Goal: Task Accomplishment & Management: Complete application form

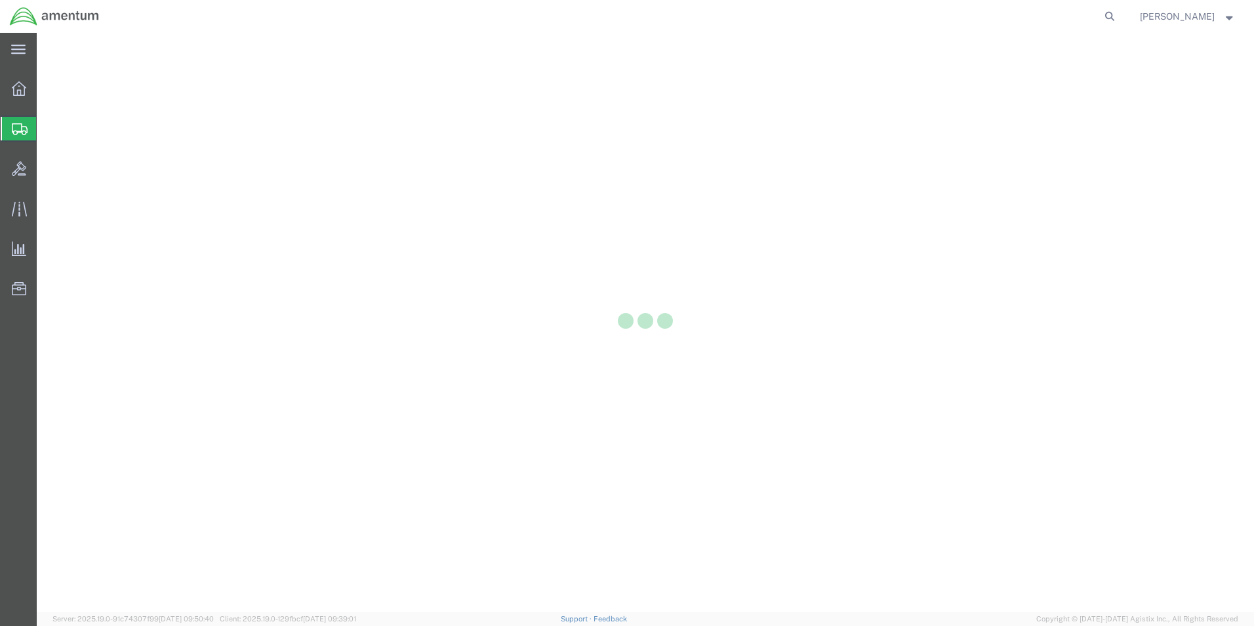
click at [18, 127] on icon at bounding box center [20, 129] width 16 height 12
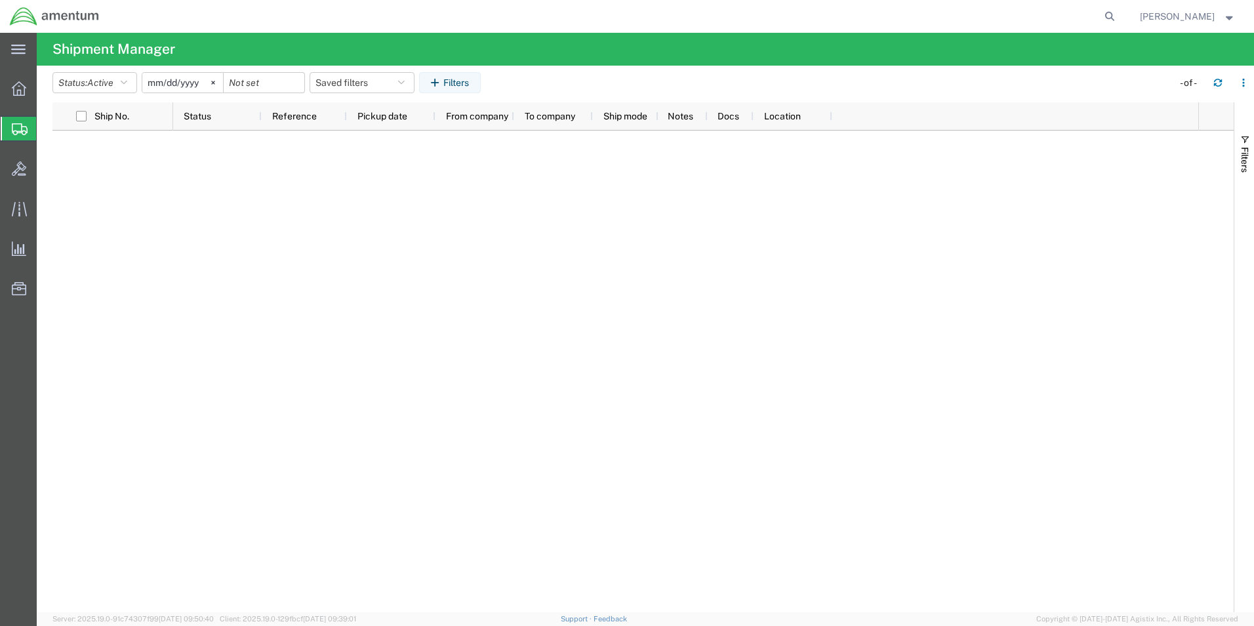
click at [0, 0] on span "Create Shipment" at bounding box center [0, 0] width 0 height 0
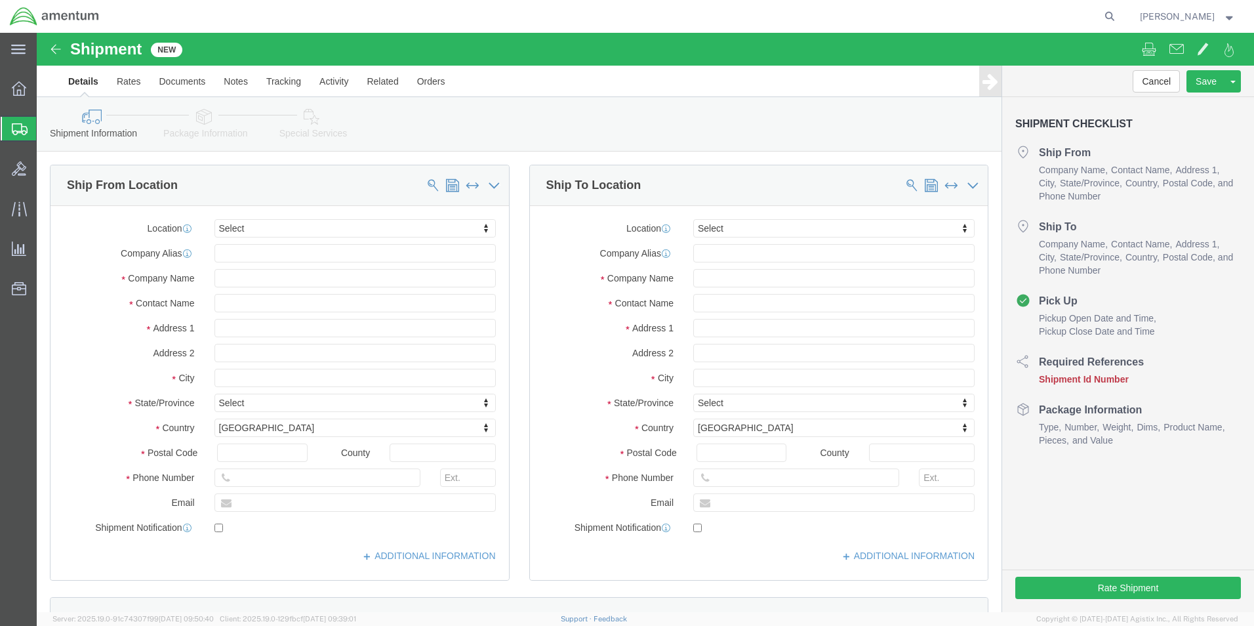
select select
type input "EJA"
select select "49930"
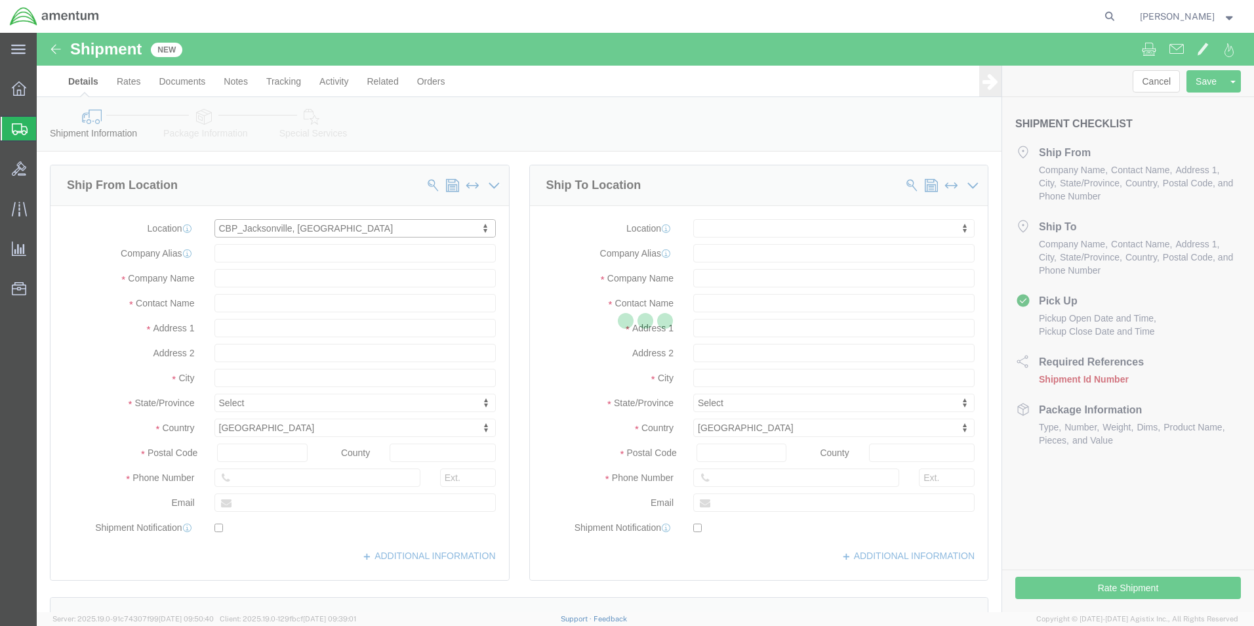
type input "Hangar 1002, [GEOGRAPHIC_DATA]"
type input "32212"
type input "[PHONE_NUMBER]"
type input "Amentum Services, Inc."
type input "[GEOGRAPHIC_DATA]"
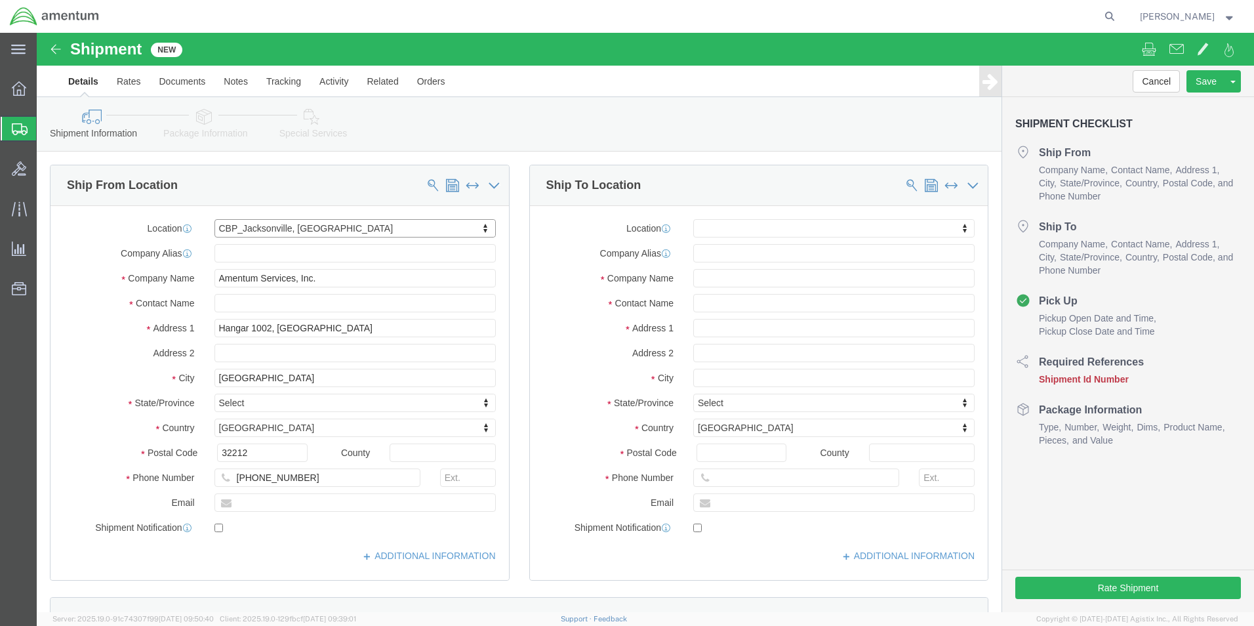
select select "FL"
click input "text"
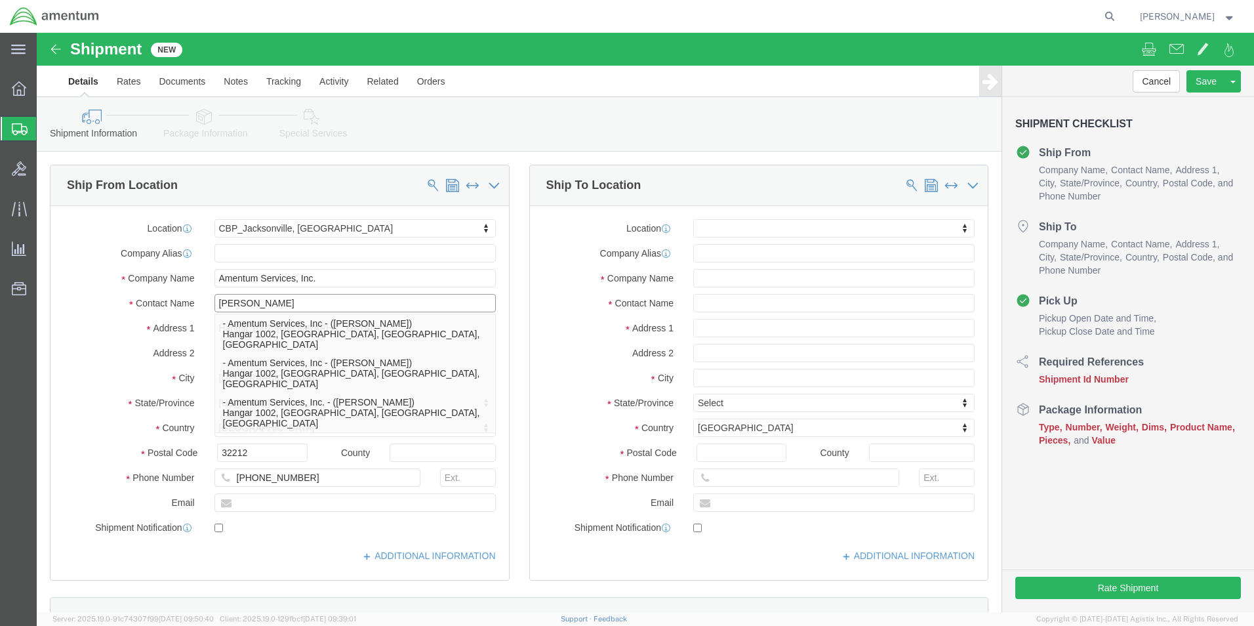
type input "[PERSON_NAME]"
click label "Address 2"
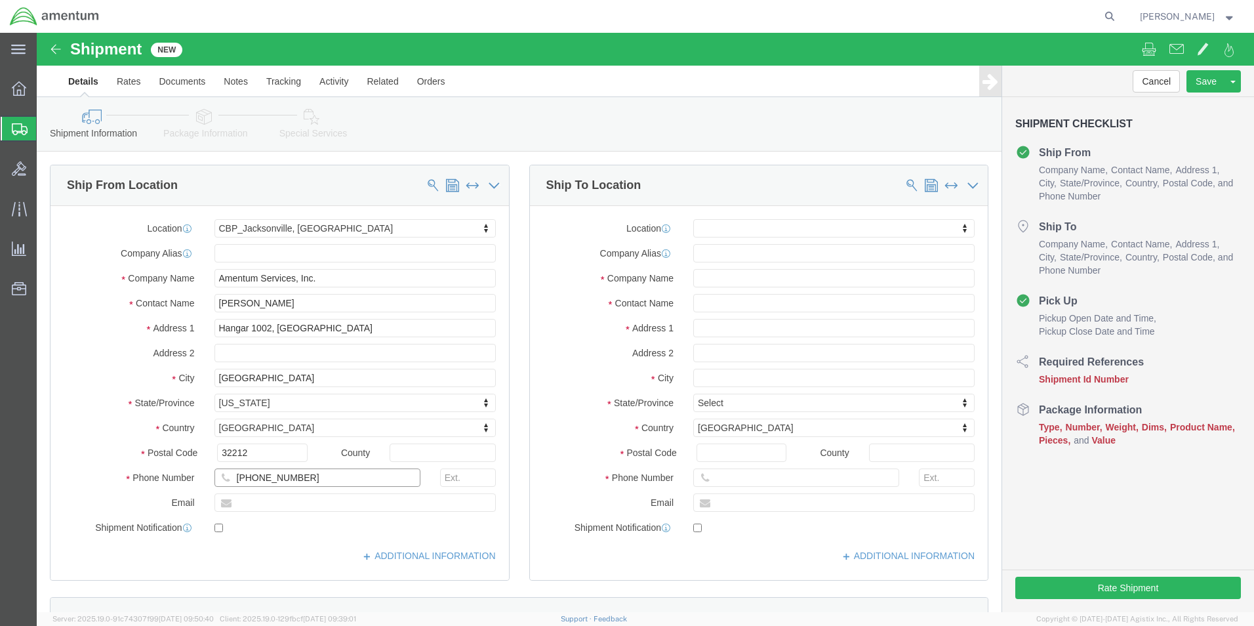
click input "[PHONE_NUMBER]"
type input "[PHONE_NUMBER]"
click input "text"
type input "[DOMAIN_NAME][EMAIL_ADDRESS][PERSON_NAME][DOMAIN_NAME]"
checkbox input "true"
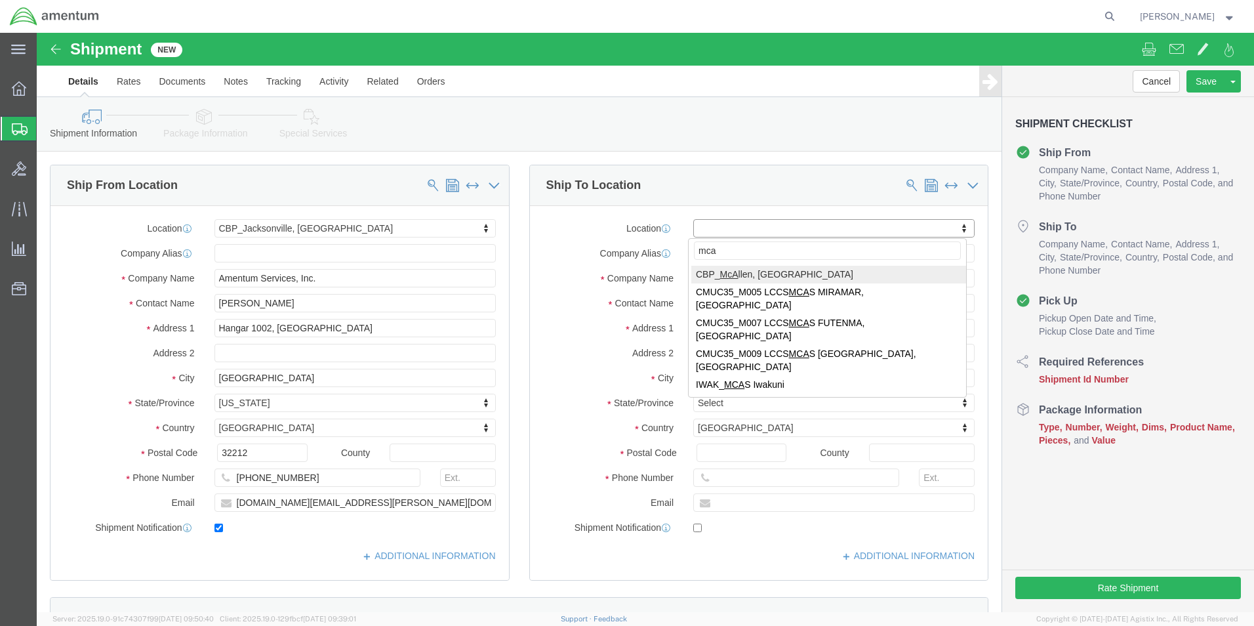
type input "mca"
select select "49941"
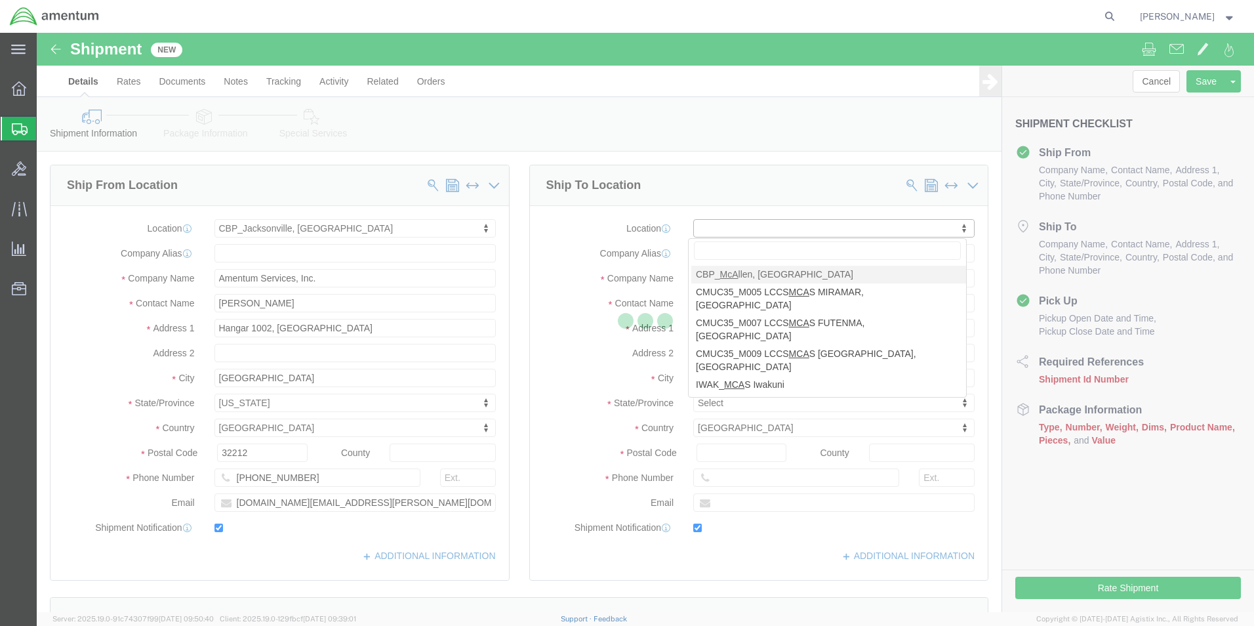
type input "[STREET_ADDRESS]"
type input "32C"
type input "78503"
type input "[PHONE_NUMBER]"
type input "[PERSON_NAME][EMAIL_ADDRESS][PERSON_NAME][DOMAIN_NAME]"
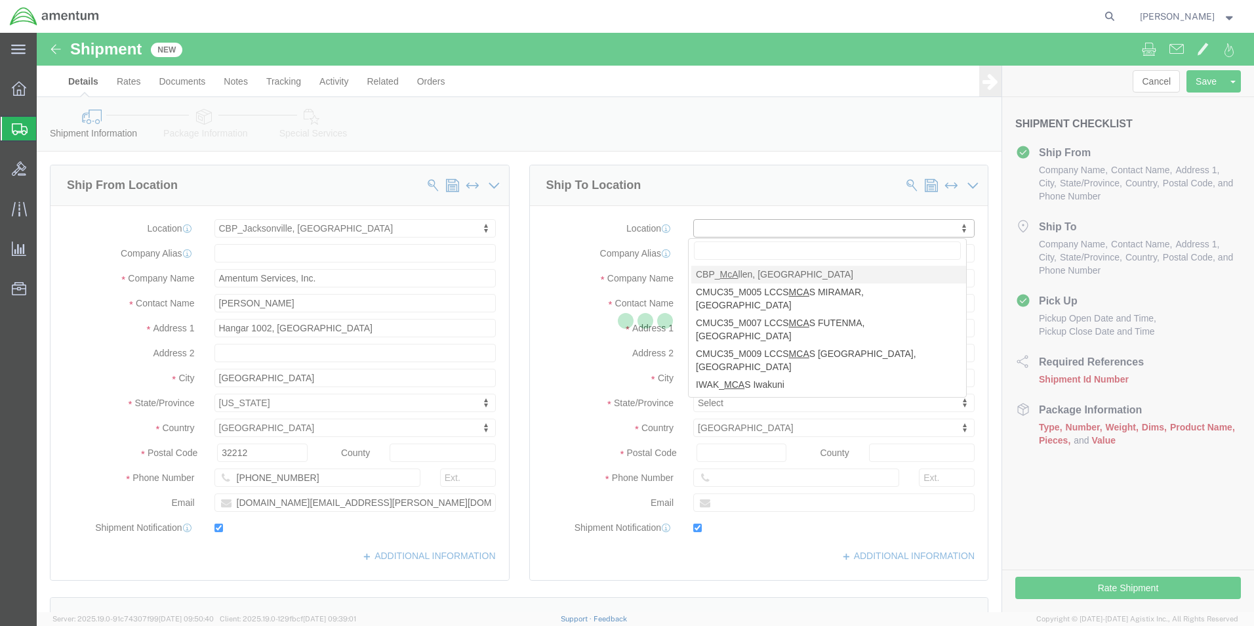
checkbox input "true"
type input "Amentum Services, Inc"
type input "[PERSON_NAME]"
type input "McAllen"
select select "[GEOGRAPHIC_DATA]"
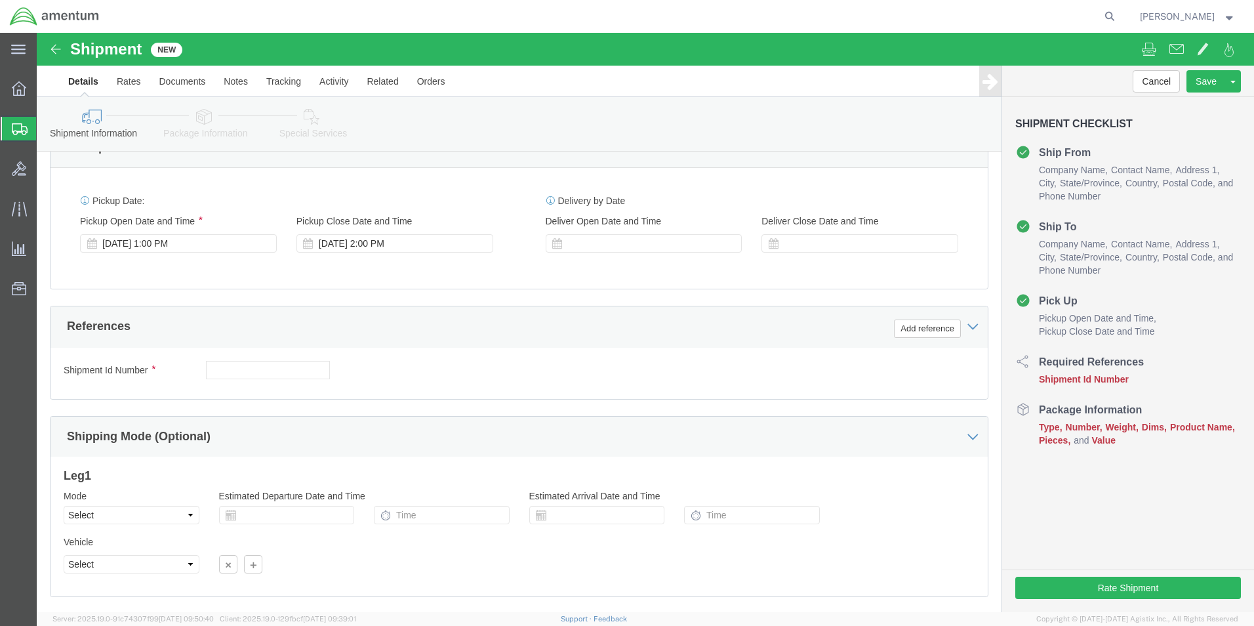
scroll to position [547, 0]
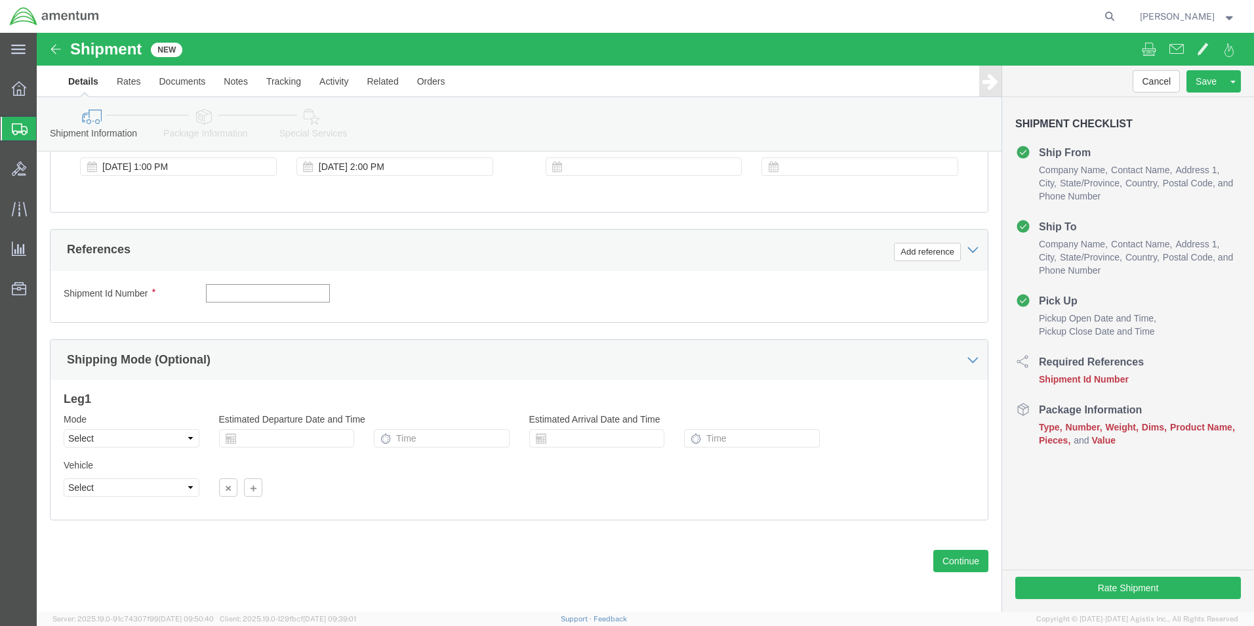
drag, startPoint x: 269, startPoint y: 261, endPoint x: 262, endPoint y: 270, distance: 11.7
click div "Shipment Id Number"
type input "6118.03.03.2219.000.EJA.0000"
click button "Add reference"
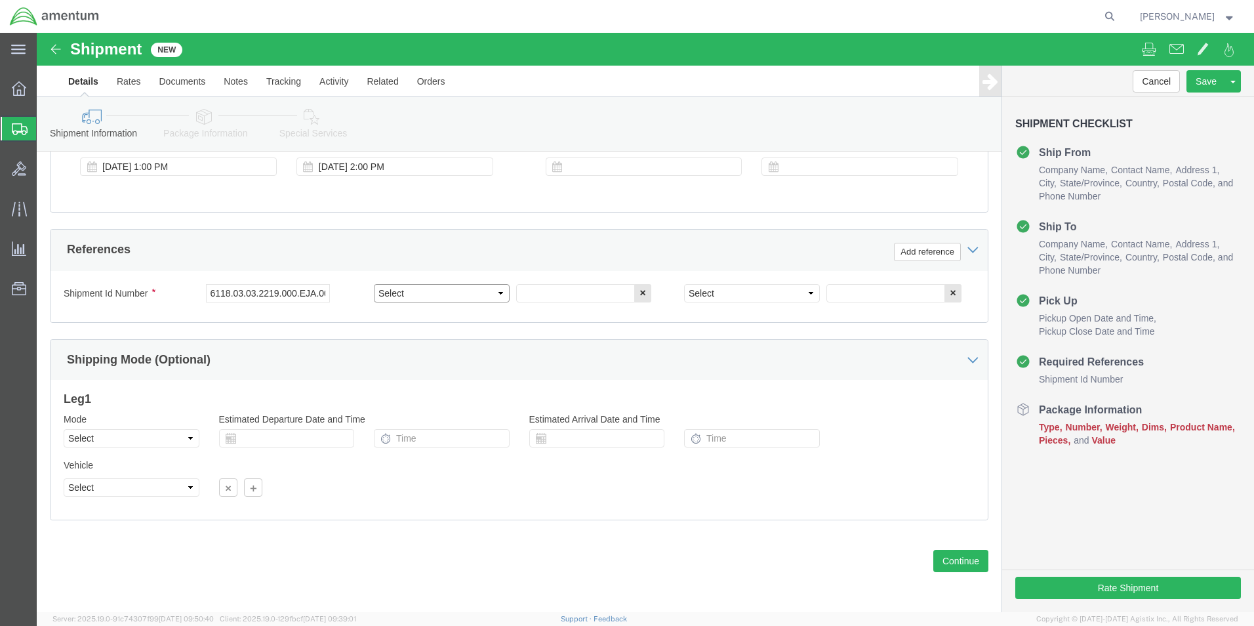
click select "Select Account Type Activity ID Airline Appointment Number ASN Batch Request # …"
select select "CUSTREF"
click select "Select Account Type Activity ID Airline Appointment Number ASN Batch Request # …"
click input "text"
type input "filter"
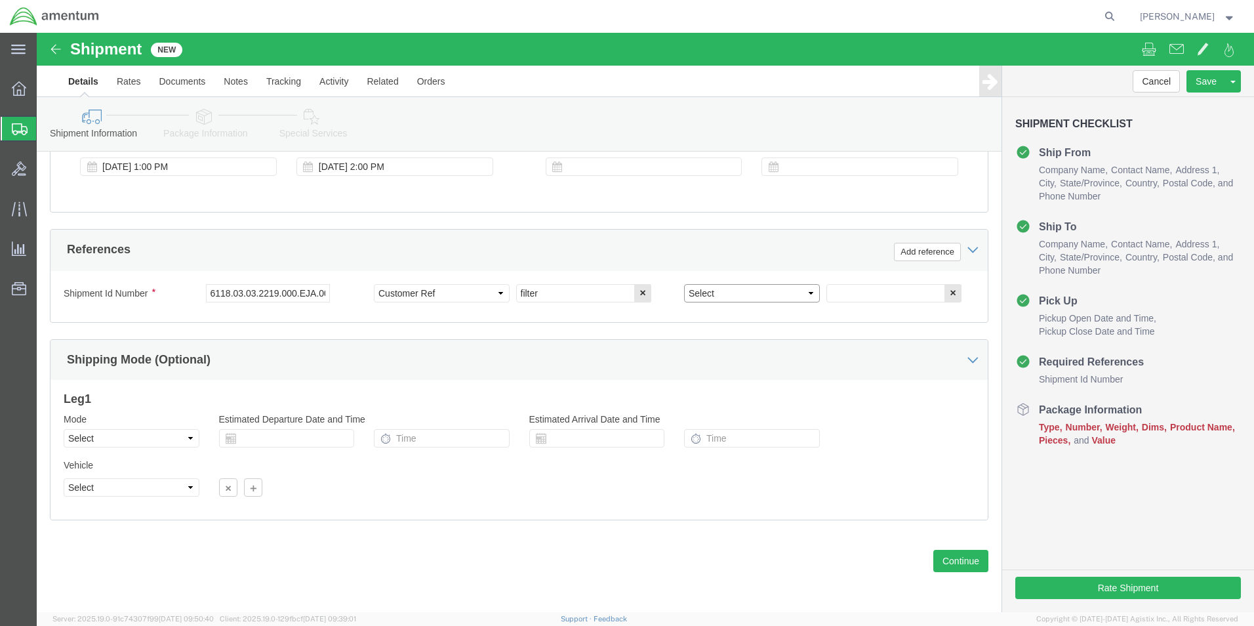
click select "Select Account Type Activity ID Airline Appointment Number ASN Batch Request # …"
select select "DEPT"
click select "Select Account Type Activity ID Airline Appointment Number ASN Batch Request # …"
click input "text"
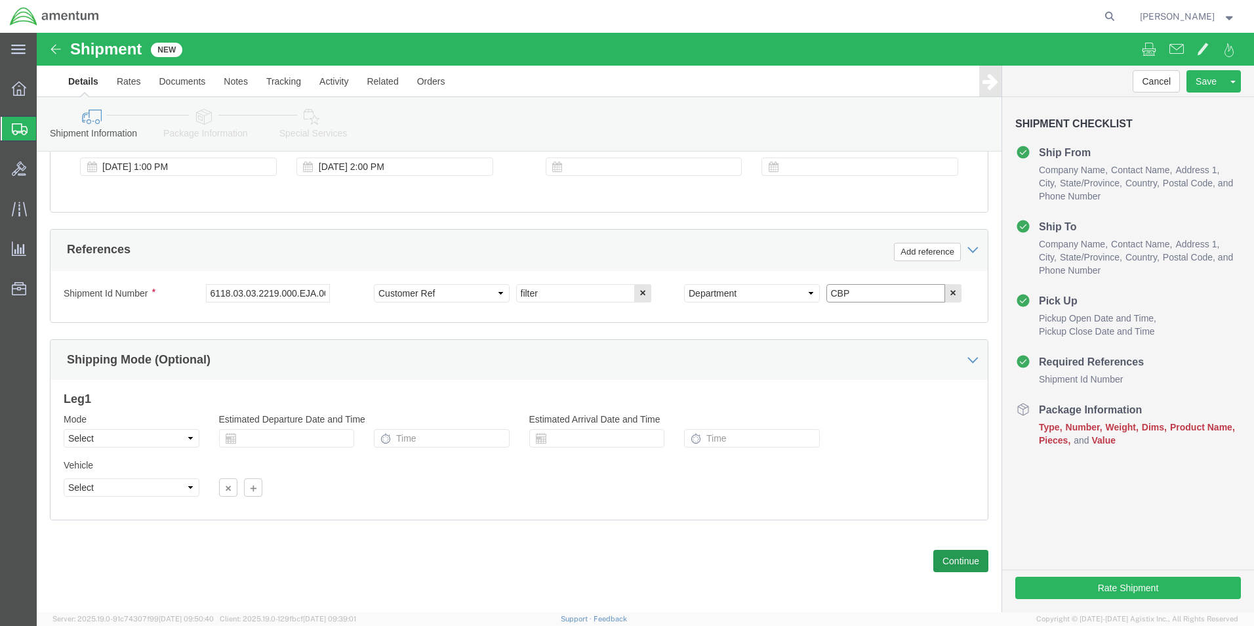
type input "CBP"
click button "Continue"
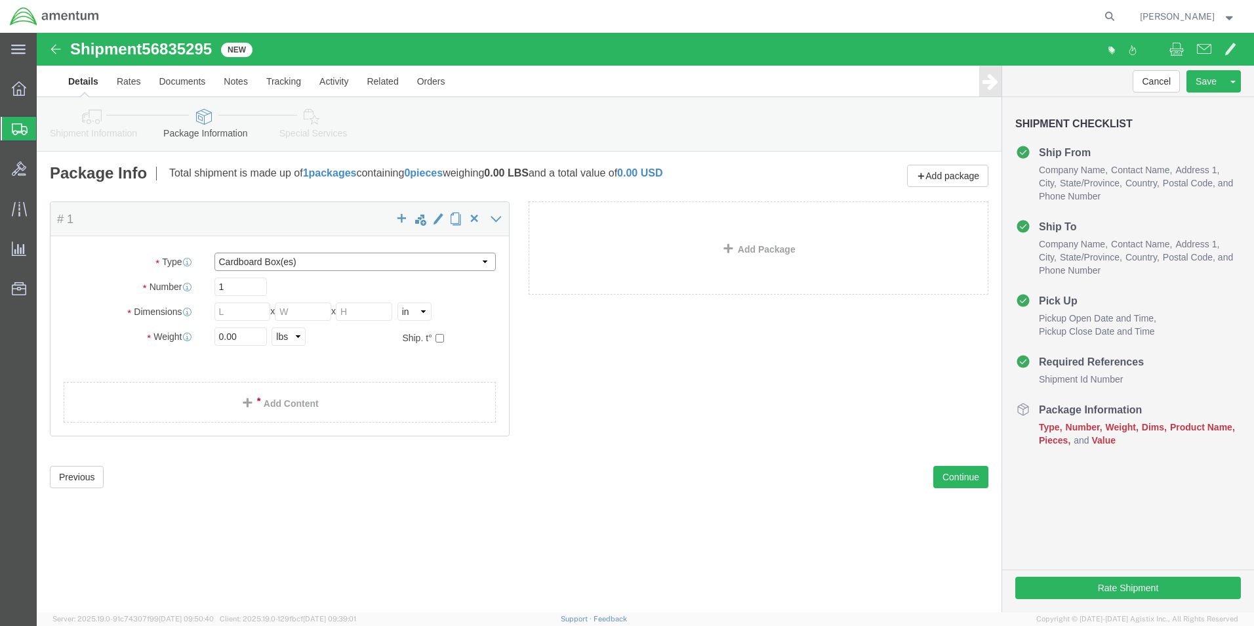
click select "Select BCK Boxes Bale(s) Basket(s) Bolt(s) Bottle(s) Buckets Bulk Bundle(s) Can…"
select select "MBX"
click select "Select BCK Boxes Bale(s) Basket(s) Bolt(s) Bottle(s) Buckets Bulk Bundle(s) Can…"
type input "13.00"
type input "11.50"
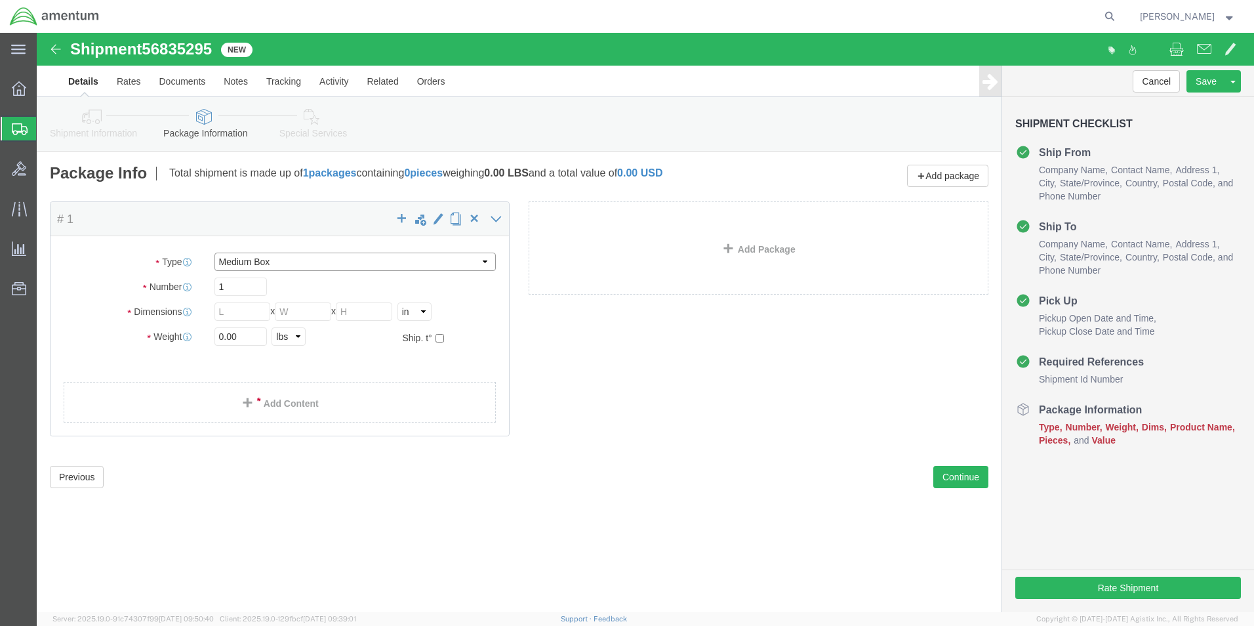
type input "2.50"
click select "Select BCK Boxes Bale(s) Basket(s) Bolt(s) Bottle(s) Buckets Bulk Bundle(s) Can…"
select select "MBOX"
click select "Select BCK Boxes Bale(s) Basket(s) Bolt(s) Bottle(s) Buckets Bulk Bundle(s) Can…"
drag, startPoint x: 220, startPoint y: 281, endPoint x: 176, endPoint y: 271, distance: 44.5
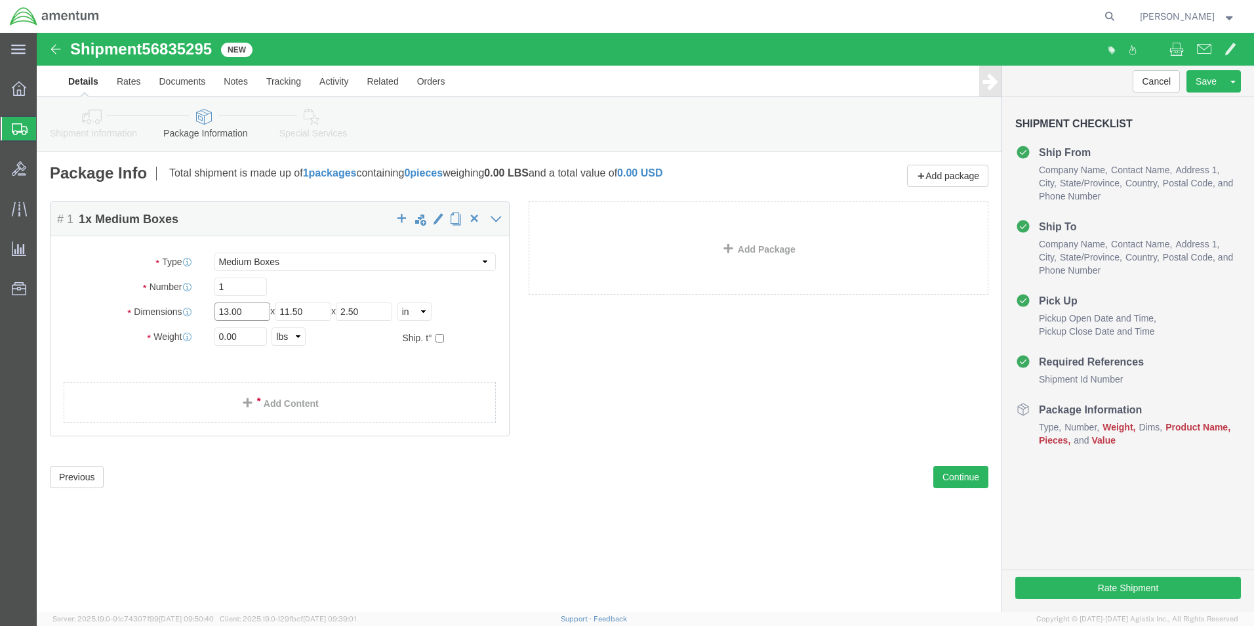
click div "Length 13.00 x Width 11.50 x Height 2.50 Select cm ft in"
type input "8.75"
click input "11.50"
drag, startPoint x: 285, startPoint y: 280, endPoint x: 262, endPoint y: 277, distance: 22.5
click input "11.50"
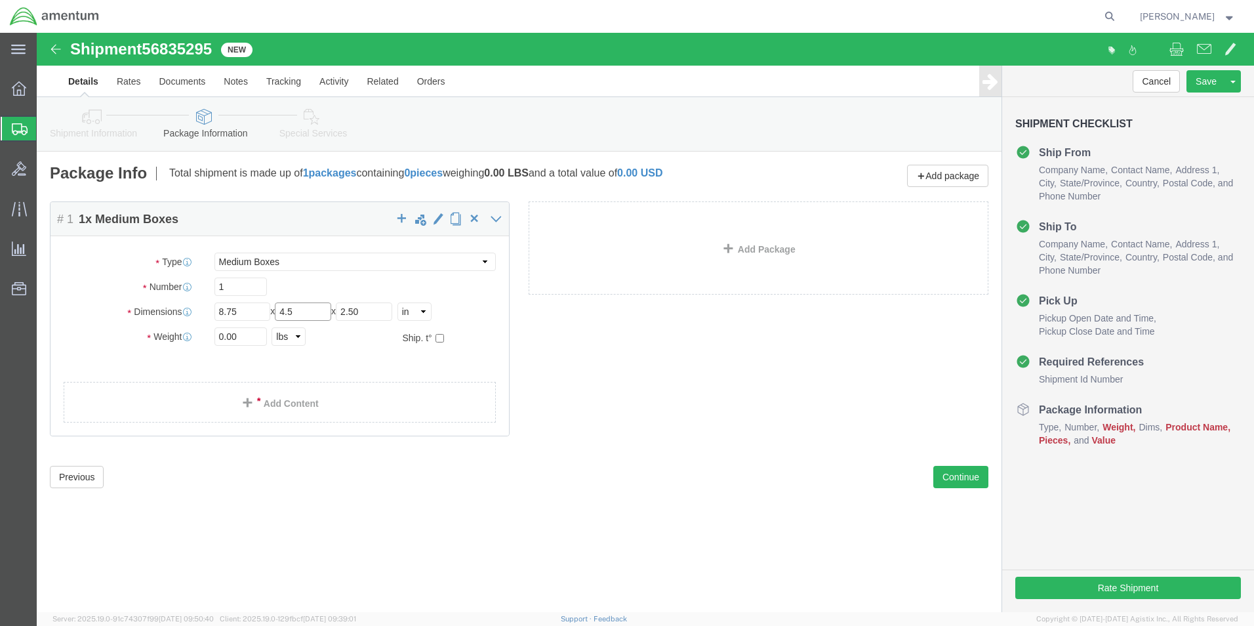
type input "4.5"
click input "2.50"
type input "2"
type input "11.5"
click input "0.00"
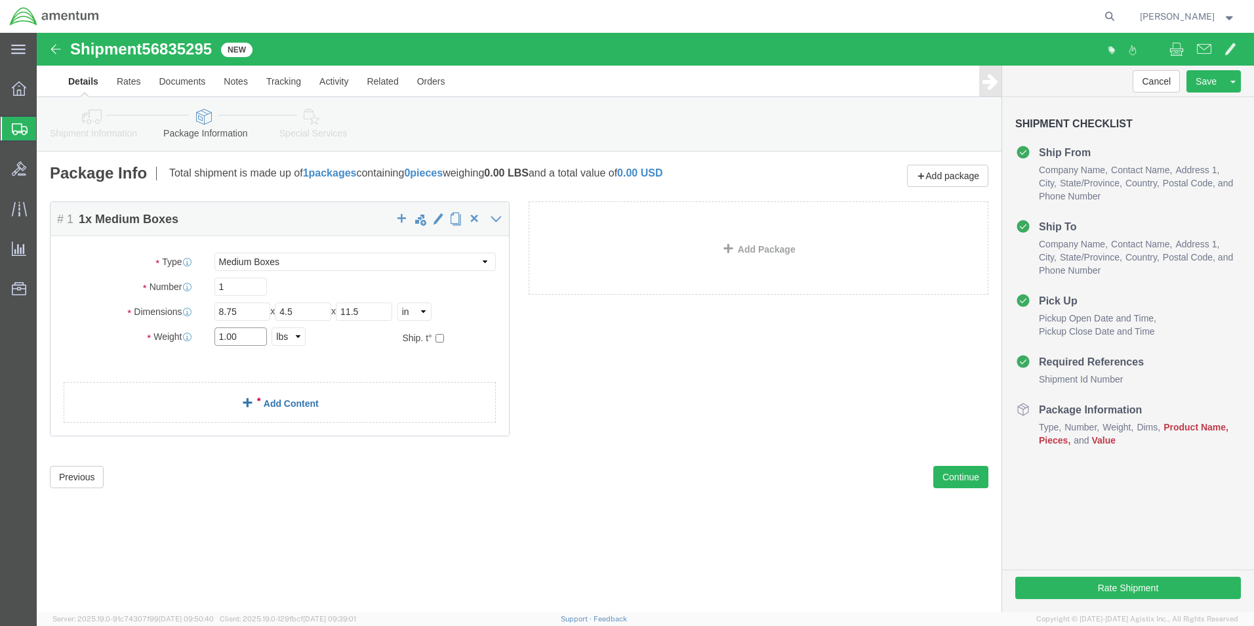
type input "1.00"
click div "Package Content # 1 1 x Medium Boxes Package Type Select BCK Boxes Bale(s) Bask…"
click link "Add Content"
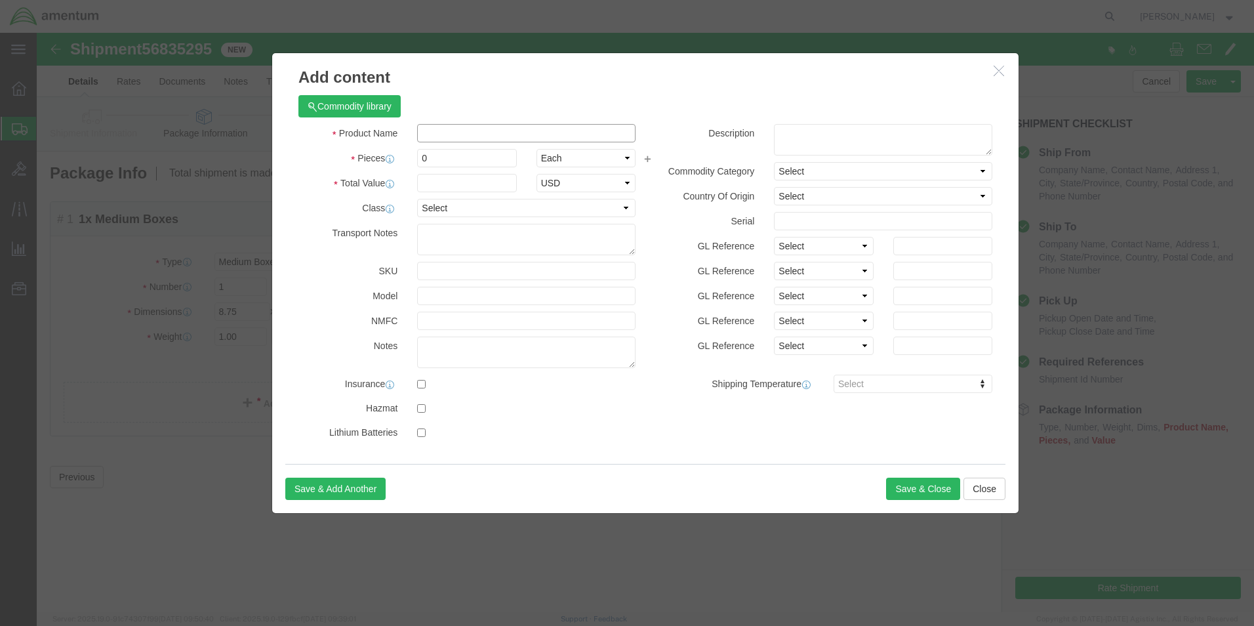
click input "text"
type input "FILTER"
click input "0"
type input "1"
click input "text"
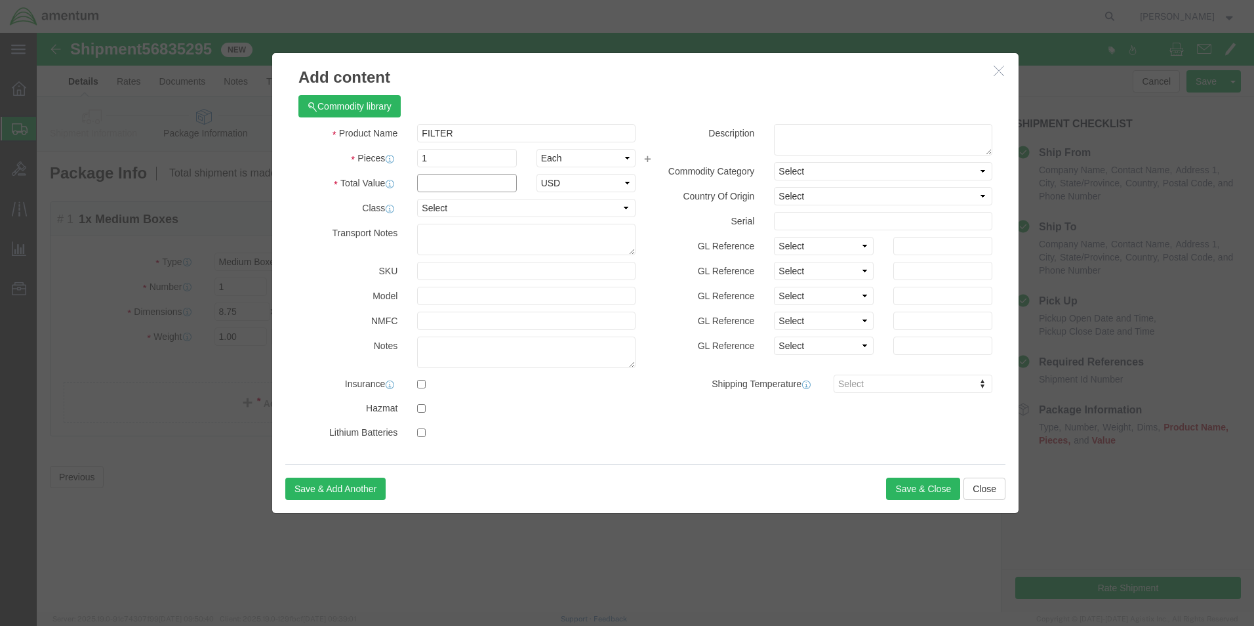
type input "200.00"
click button "Save & Close"
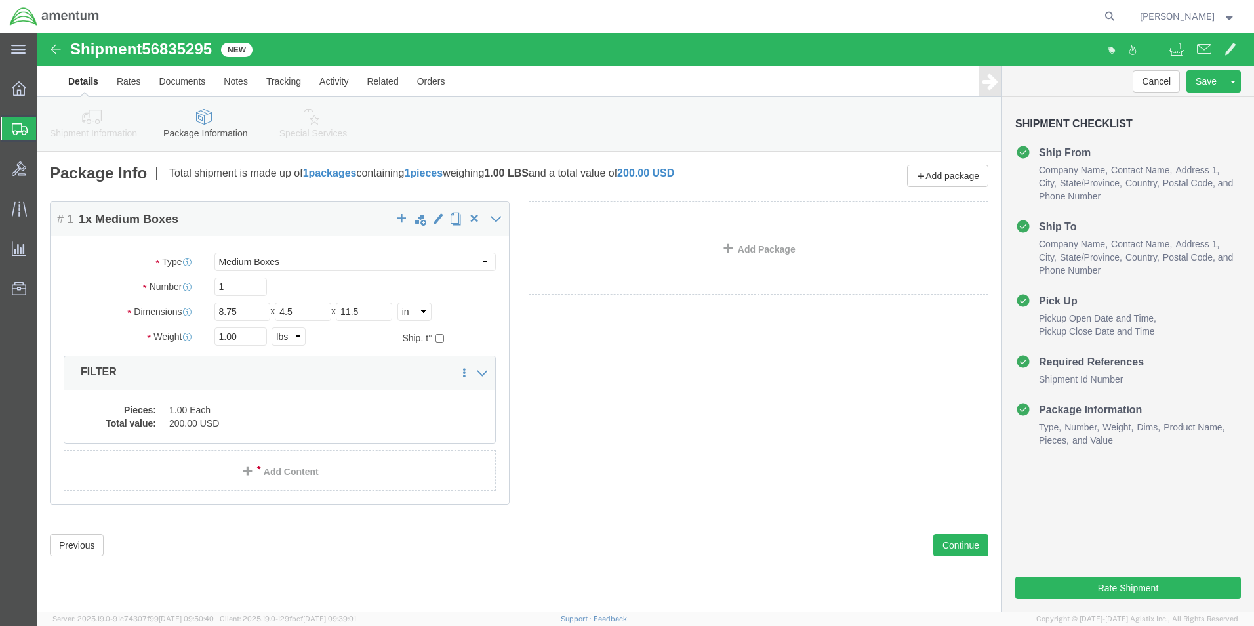
click div "Package Content # 1 1 x Medium Boxes Package Type Select BCK Boxes Bale(s) Bask…"
click button "Rate Shipment"
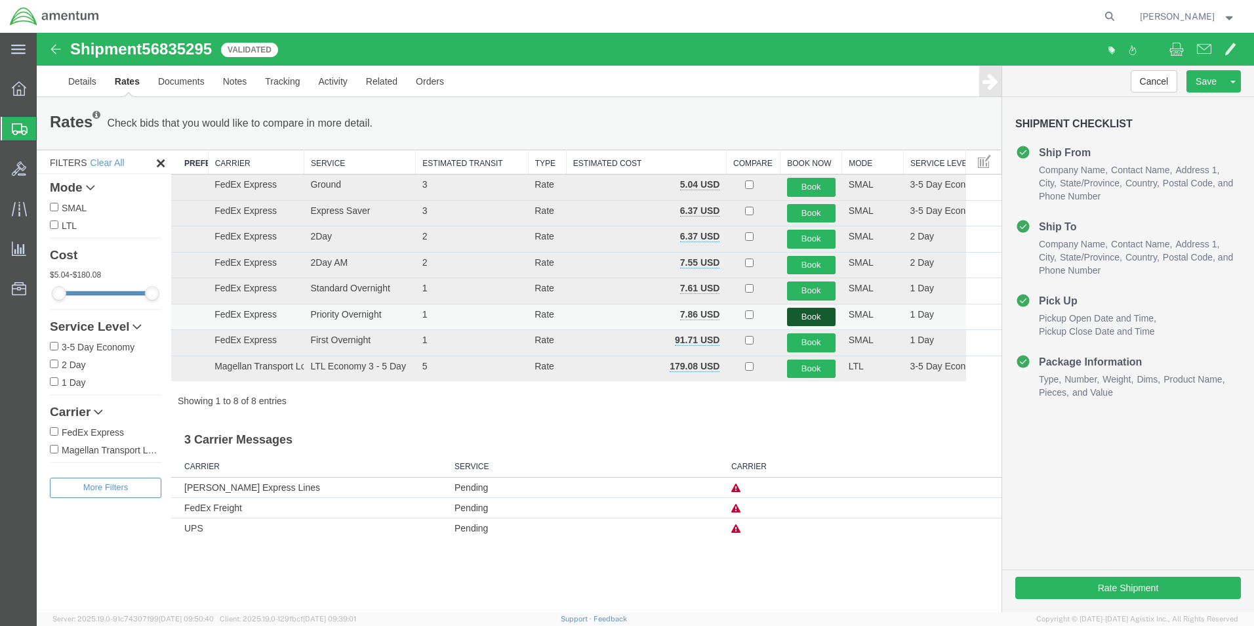
click at [815, 312] on button "Book" at bounding box center [811, 317] width 49 height 19
click at [803, 320] on button "Book" at bounding box center [811, 317] width 49 height 19
